Goal: Transaction & Acquisition: Book appointment/travel/reservation

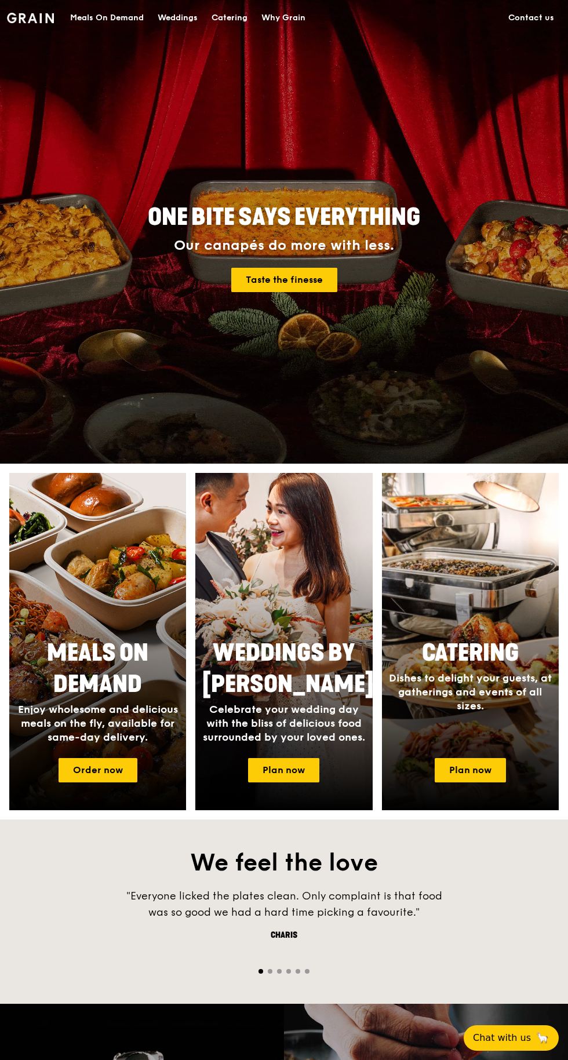
click at [476, 765] on link "Plan now" at bounding box center [470, 770] width 71 height 24
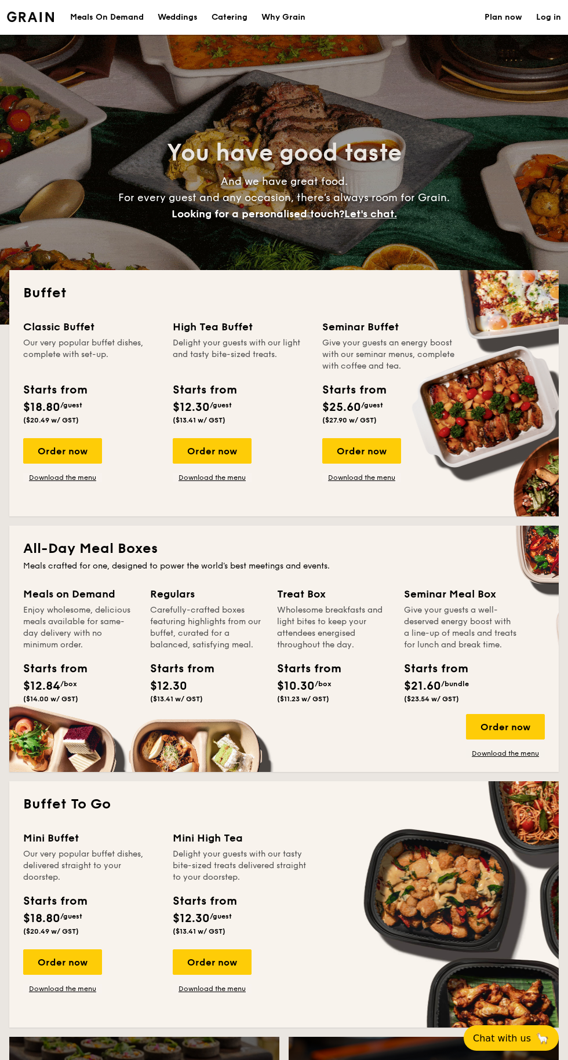
select select
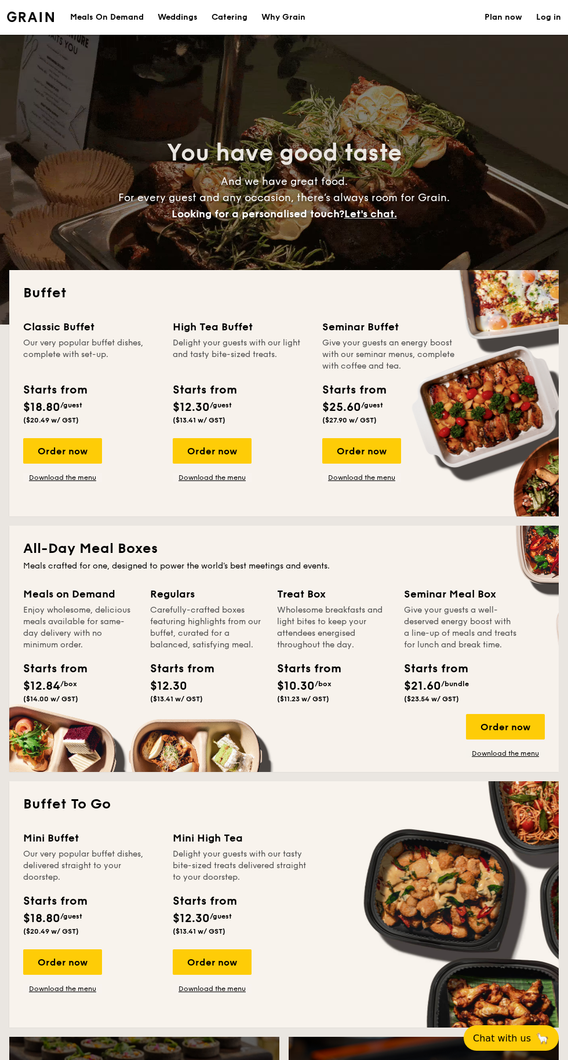
click at [203, 453] on div "Order now" at bounding box center [212, 450] width 79 height 25
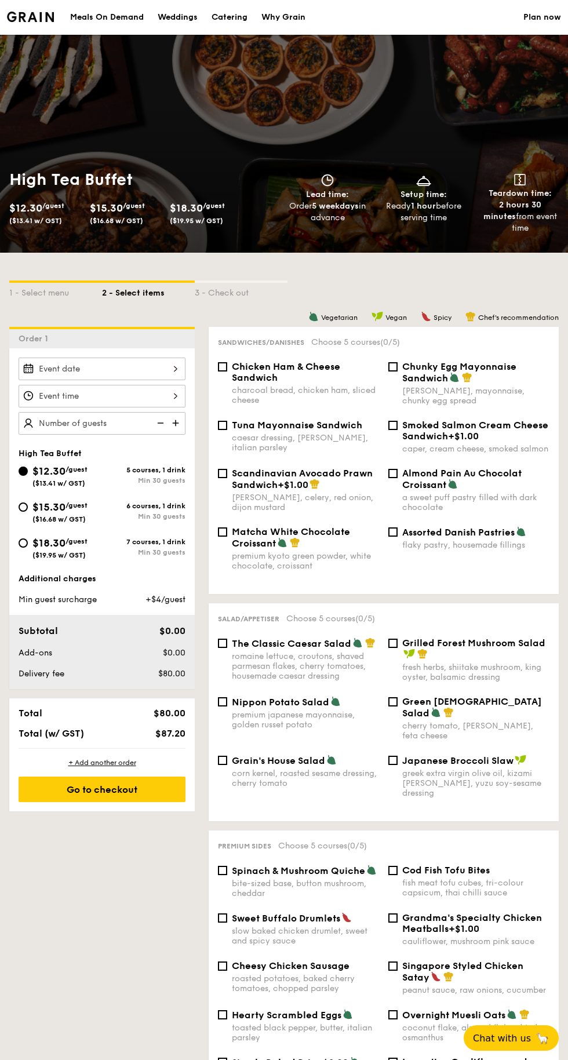
click at [53, 369] on div at bounding box center [102, 369] width 167 height 23
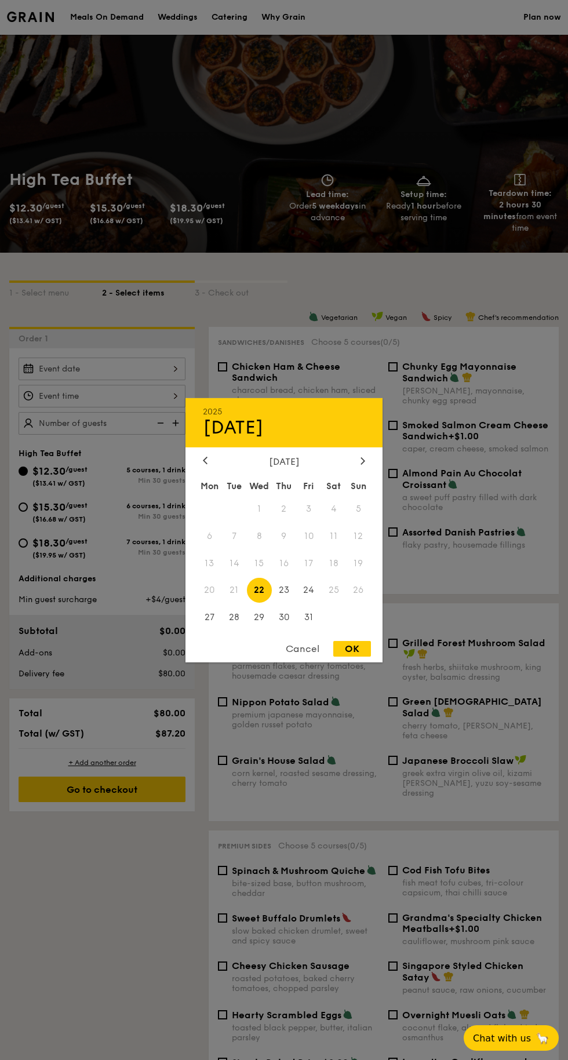
click at [352, 650] on div "OK" at bounding box center [352, 649] width 38 height 16
type input "Oct 22, 2025"
